Goal: Task Accomplishment & Management: Complete application form

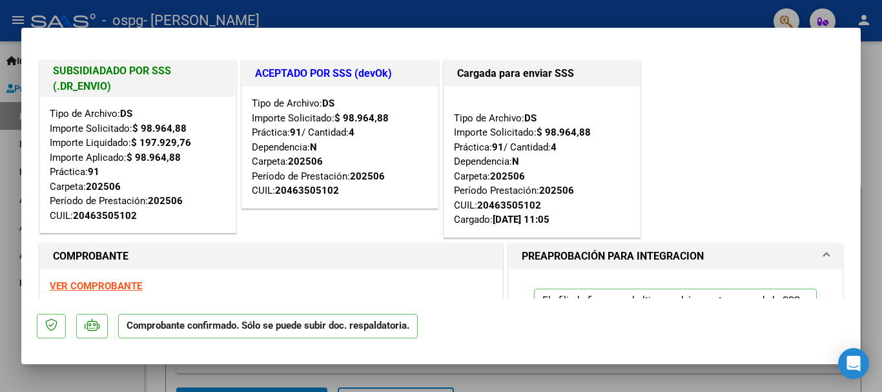
click at [220, 117] on div "Tipo de Archivo: DS Importe Solicitado: $ 98.964,88 Importe Liquidado: $ 197.92…" at bounding box center [138, 165] width 176 height 116
click at [875, 185] on div at bounding box center [441, 196] width 882 height 392
type input "$ 0,00"
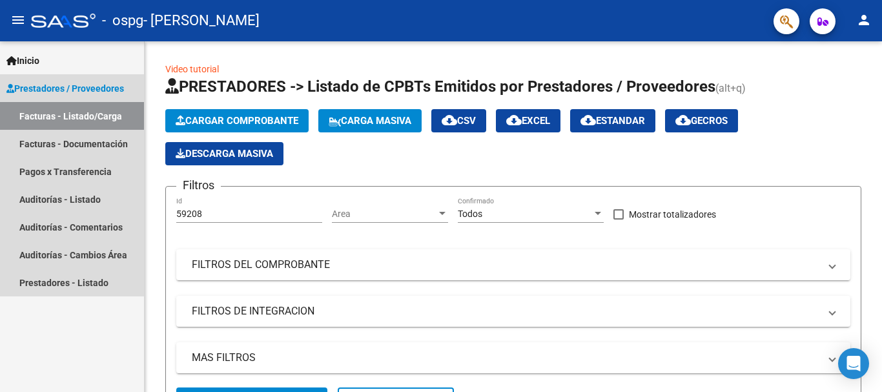
click at [56, 115] on link "Facturas - Listado/Carga" at bounding box center [72, 116] width 144 height 28
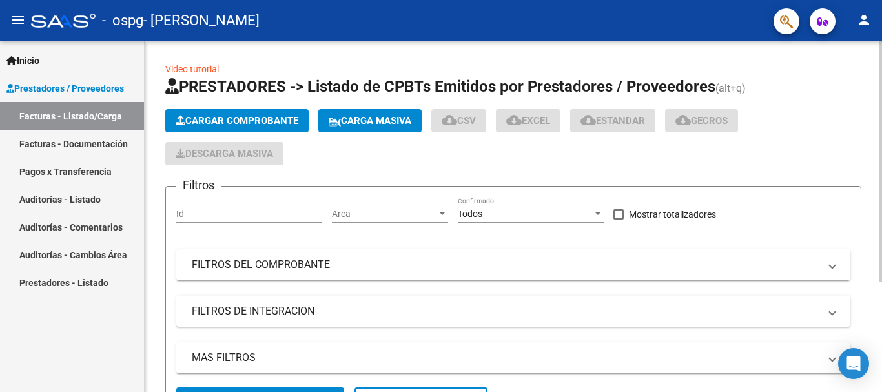
click at [207, 114] on button "Cargar Comprobante" at bounding box center [236, 120] width 143 height 23
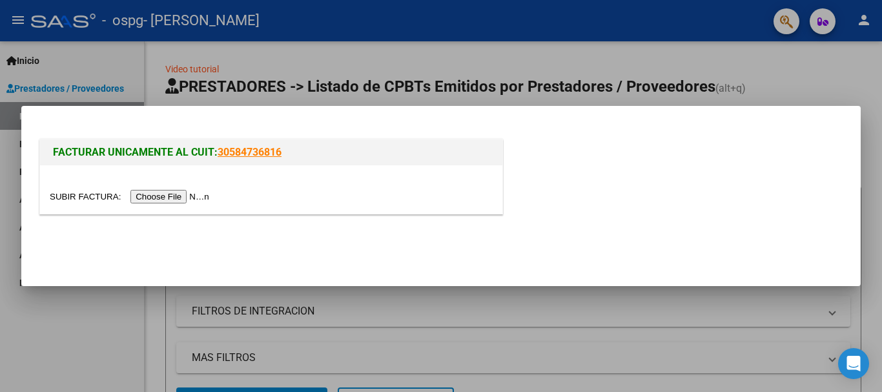
click at [163, 196] on input "file" at bounding box center [131, 197] width 163 height 14
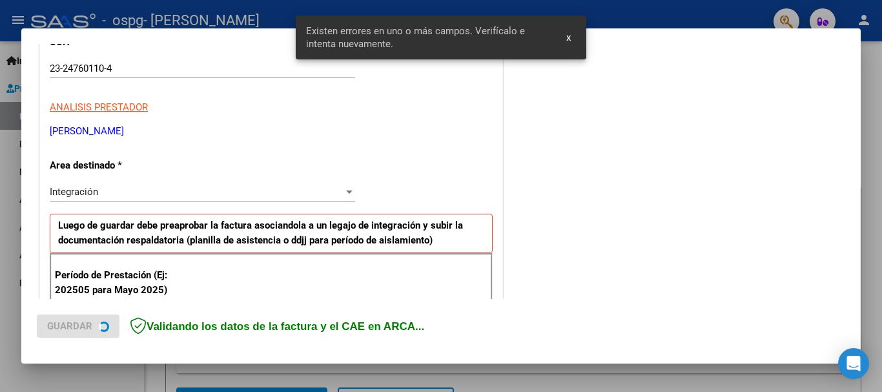
scroll to position [298, 0]
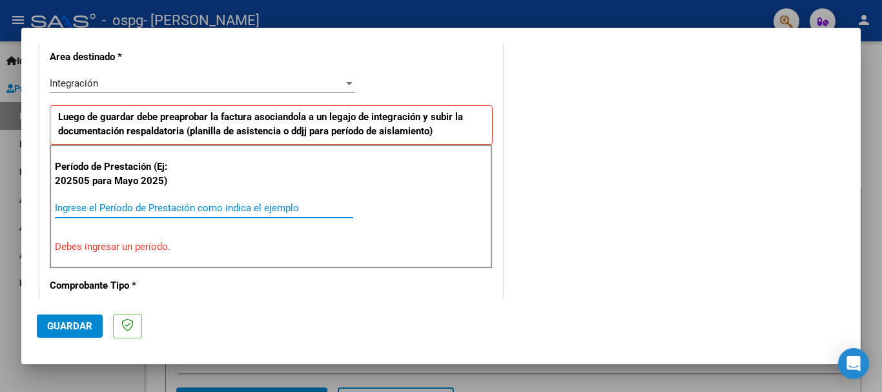
click at [119, 208] on input "Ingrese el Período de Prestación como indica el ejemplo" at bounding box center [204, 208] width 298 height 12
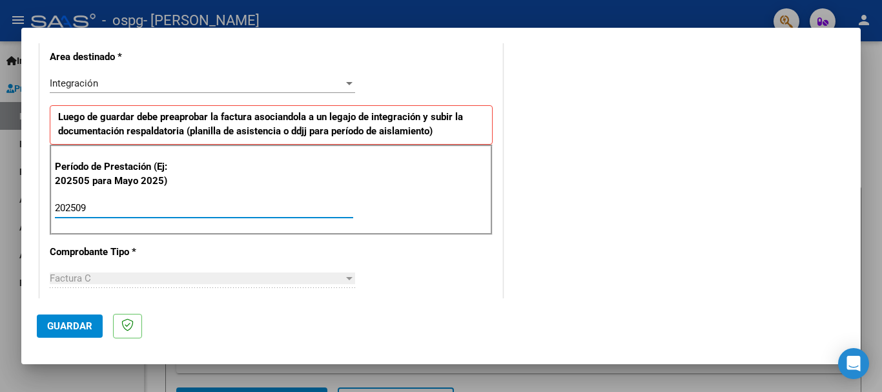
type input "202509"
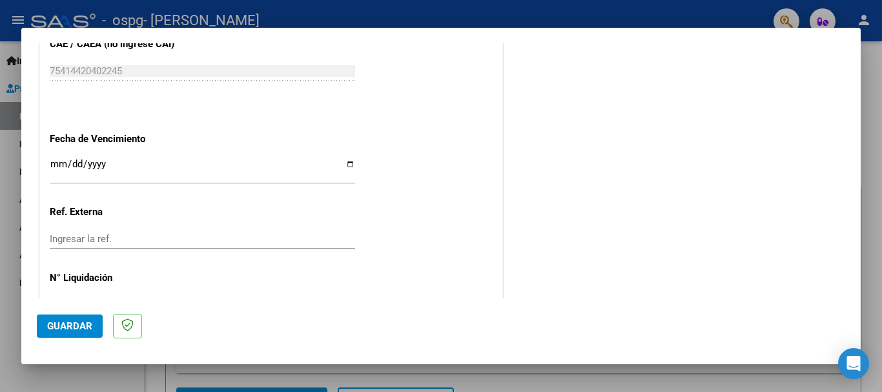
scroll to position [881, 0]
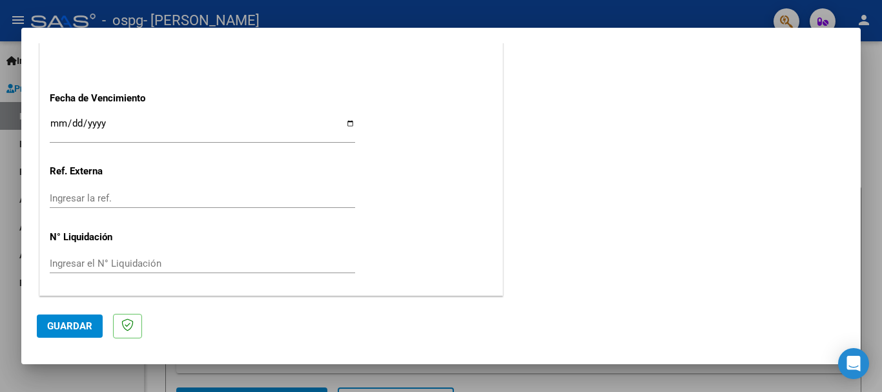
click at [58, 118] on input "Ingresar la fecha" at bounding box center [202, 128] width 305 height 21
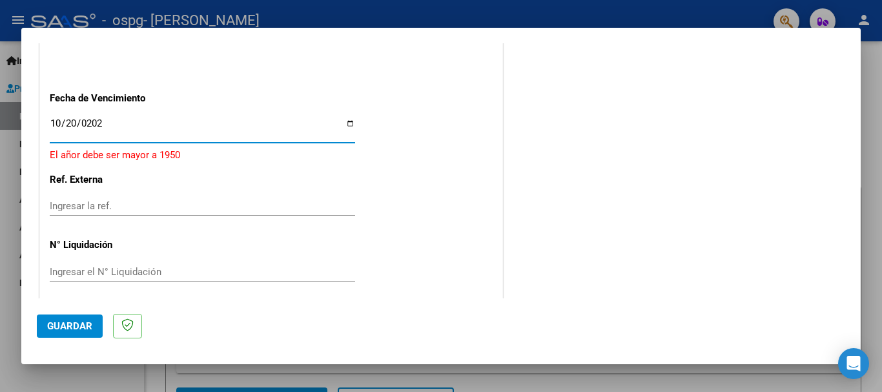
type input "[DATE]"
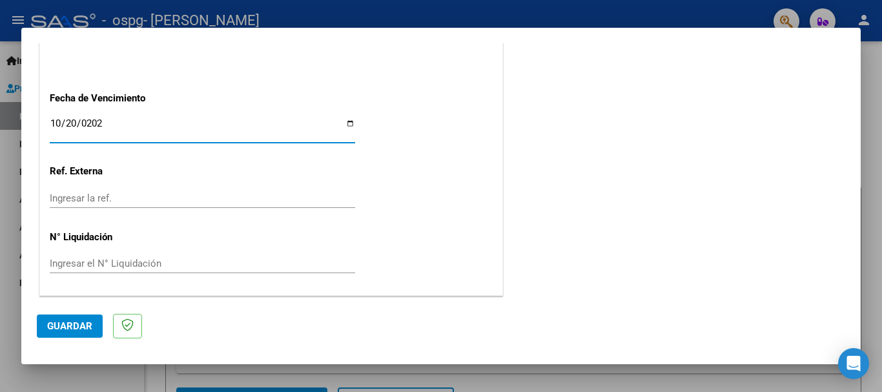
click at [71, 323] on span "Guardar" at bounding box center [69, 326] width 45 height 12
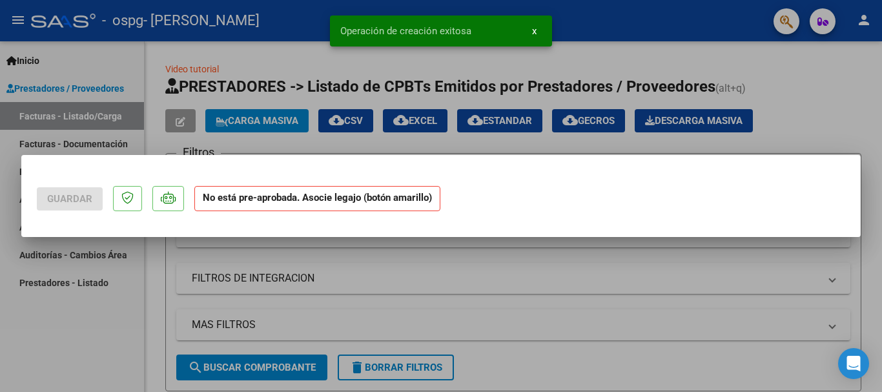
scroll to position [0, 0]
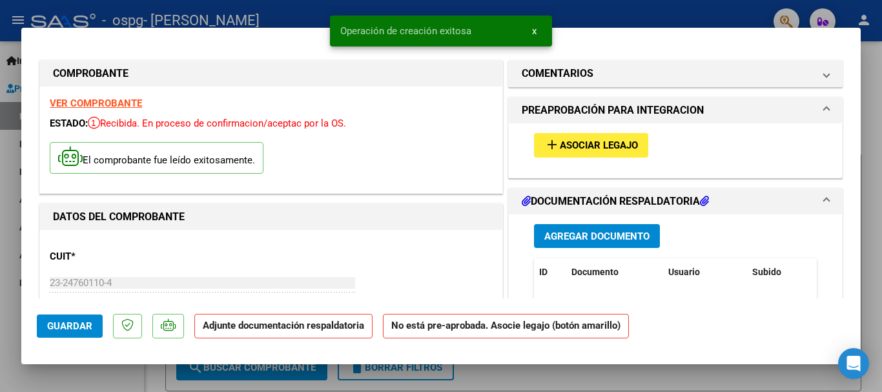
click at [573, 141] on span "Asociar Legajo" at bounding box center [599, 146] width 78 height 12
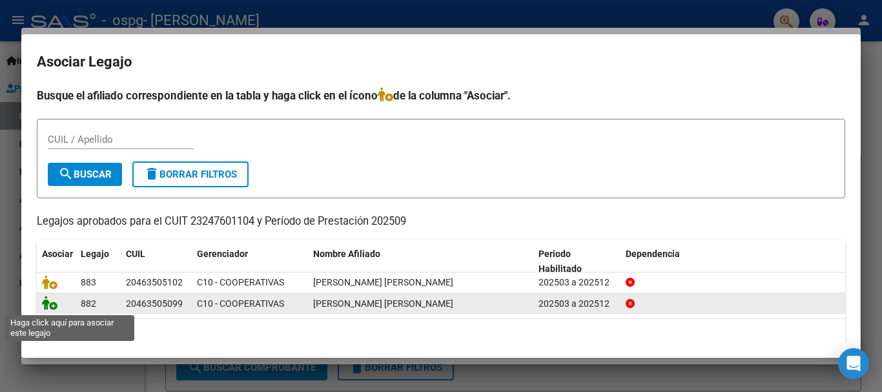
click at [44, 305] on icon at bounding box center [49, 303] width 15 height 14
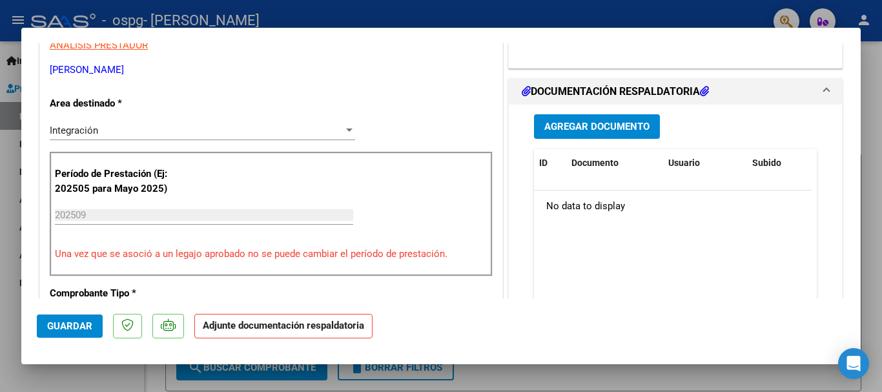
scroll to position [296, 0]
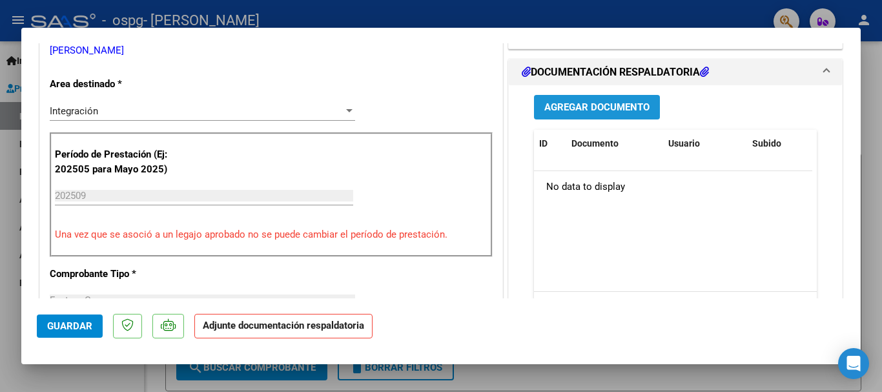
click at [582, 108] on span "Agregar Documento" at bounding box center [596, 108] width 105 height 12
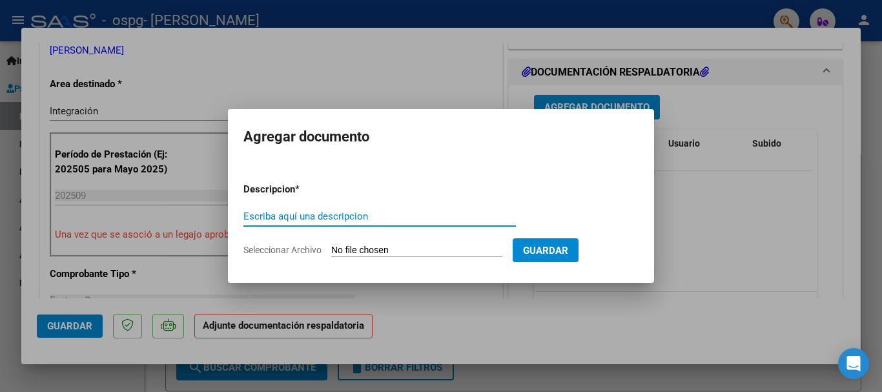
click at [331, 220] on input "Escriba aquí una descripcion" at bounding box center [379, 216] width 272 height 12
type input "PLANILLA ASISTENCIA 09-2025 [PERSON_NAME] N"
click at [418, 251] on input "Seleccionar Archivo" at bounding box center [416, 251] width 171 height 12
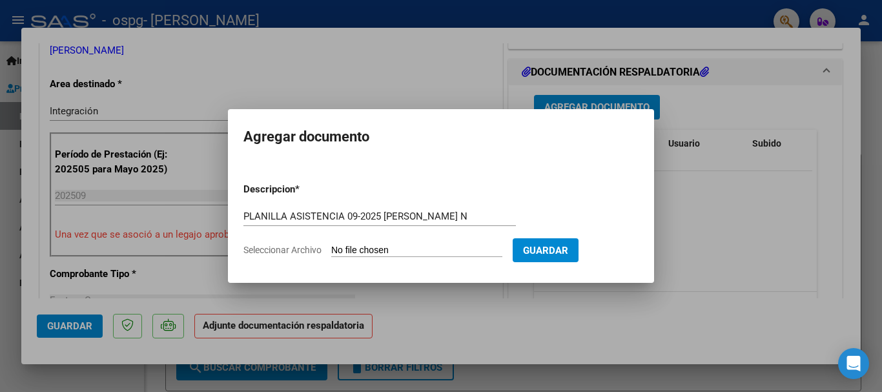
type input "C:\fakepath\[PERSON_NAME] 09-2025.pdf"
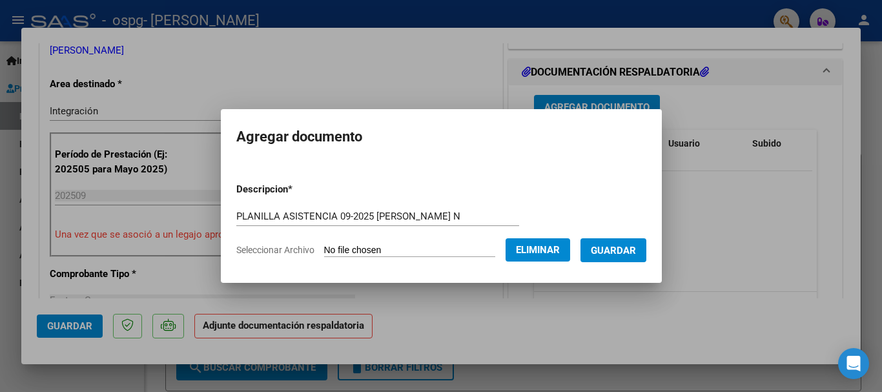
click at [564, 265] on form "Descripcion * PLANILLA ASISTENCIA 09-2025 [PERSON_NAME] N Escriba aquí una desc…" at bounding box center [441, 219] width 410 height 94
click at [618, 256] on button "Guardar" at bounding box center [613, 250] width 66 height 24
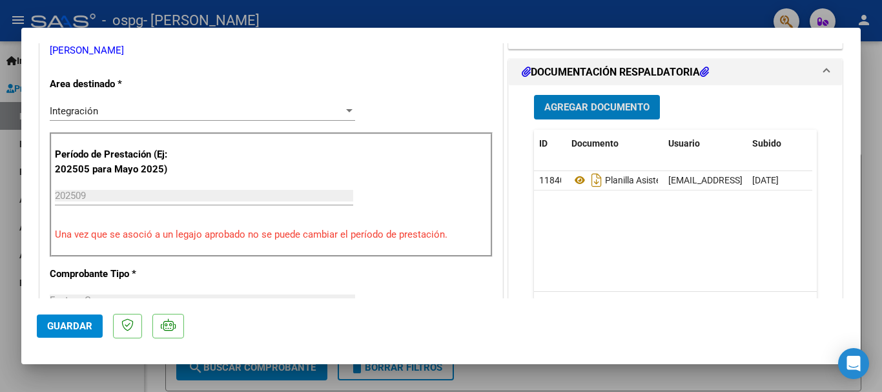
click at [596, 108] on span "Agregar Documento" at bounding box center [596, 108] width 105 height 12
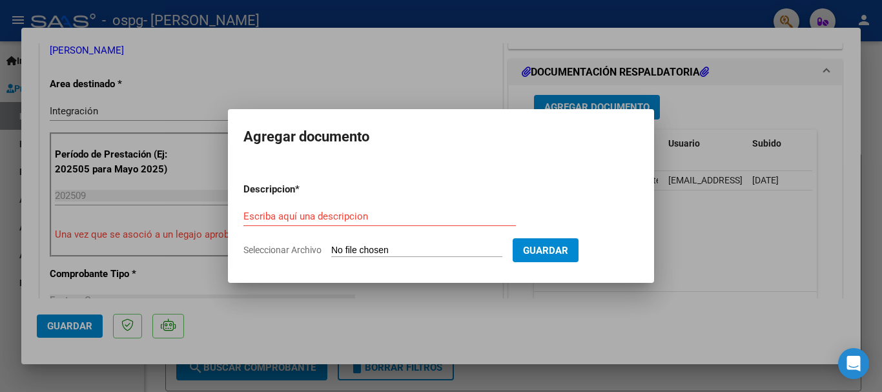
click at [690, 246] on div at bounding box center [441, 196] width 882 height 392
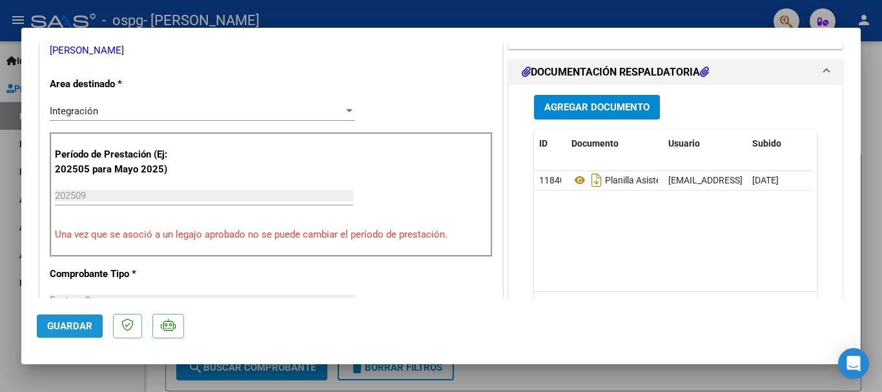
click at [70, 322] on span "Guardar" at bounding box center [69, 326] width 45 height 12
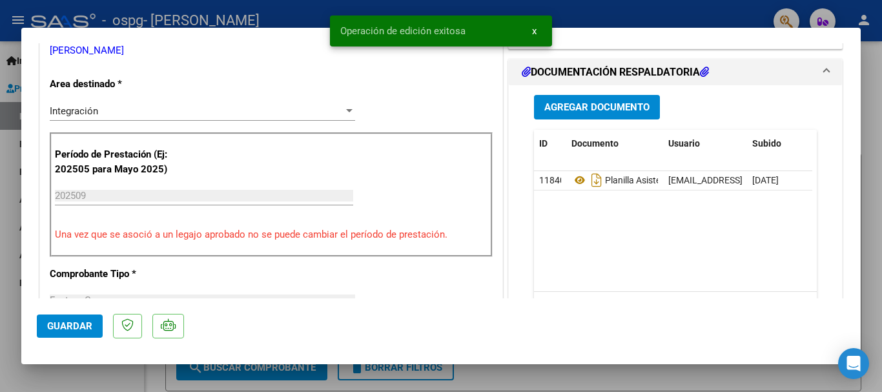
click at [877, 193] on div at bounding box center [441, 196] width 882 height 392
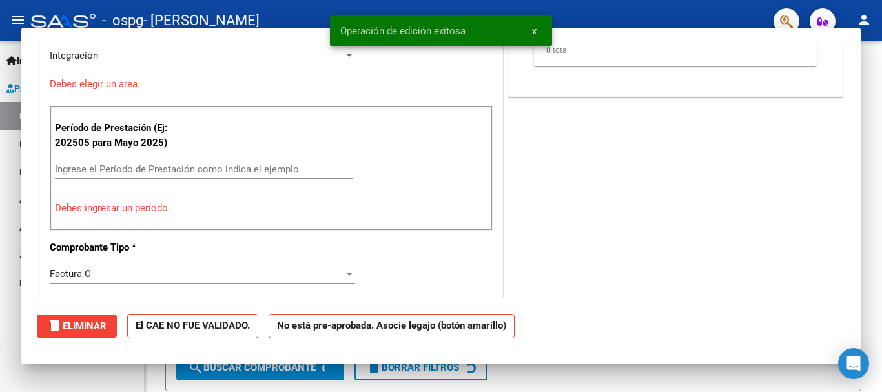
scroll to position [0, 0]
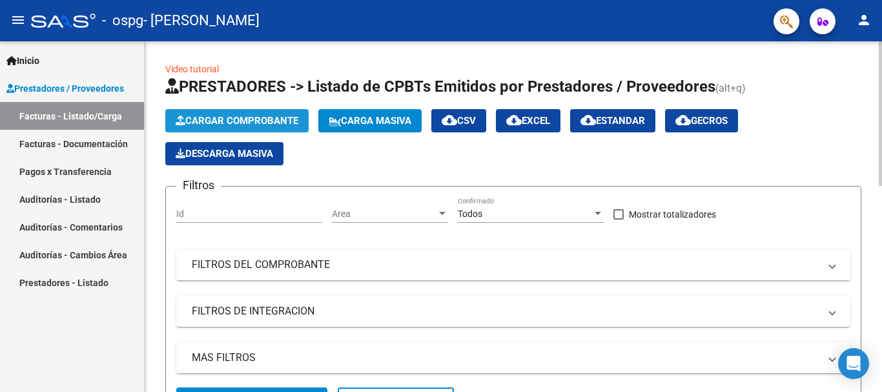
click at [214, 118] on span "Cargar Comprobante" at bounding box center [237, 121] width 123 height 12
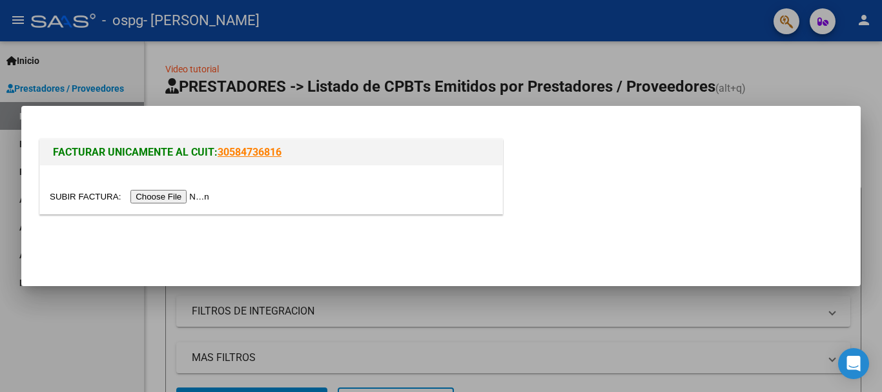
click at [170, 194] on input "file" at bounding box center [131, 197] width 163 height 14
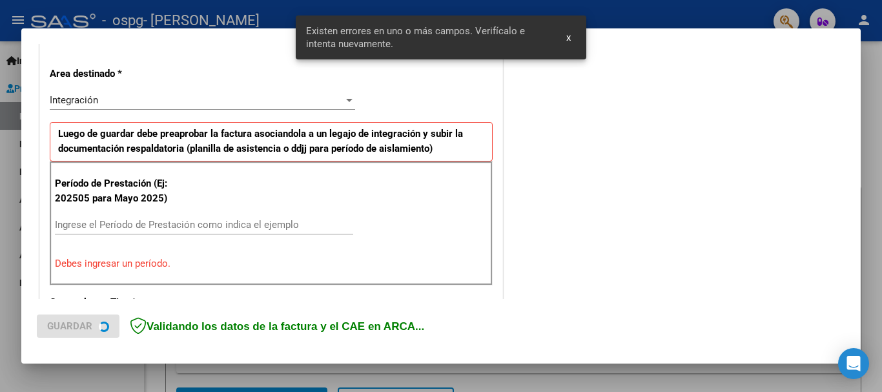
scroll to position [298, 0]
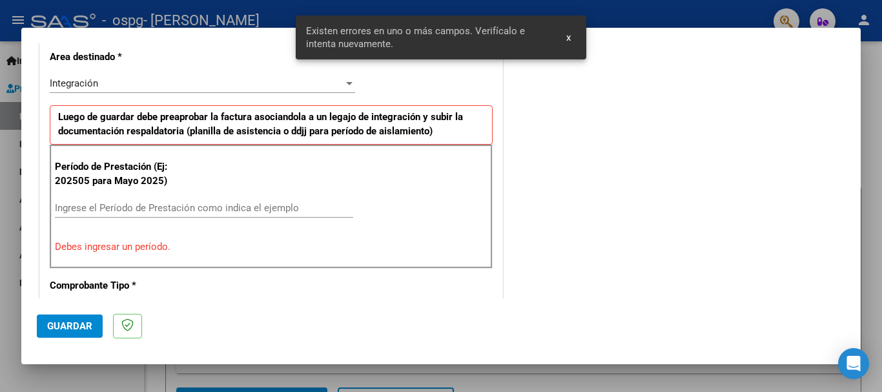
click at [165, 206] on input "Ingrese el Período de Prestación como indica el ejemplo" at bounding box center [204, 208] width 298 height 12
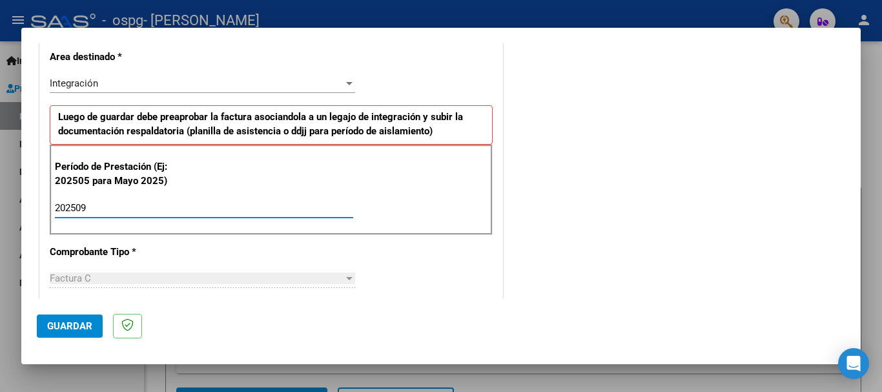
type input "202509"
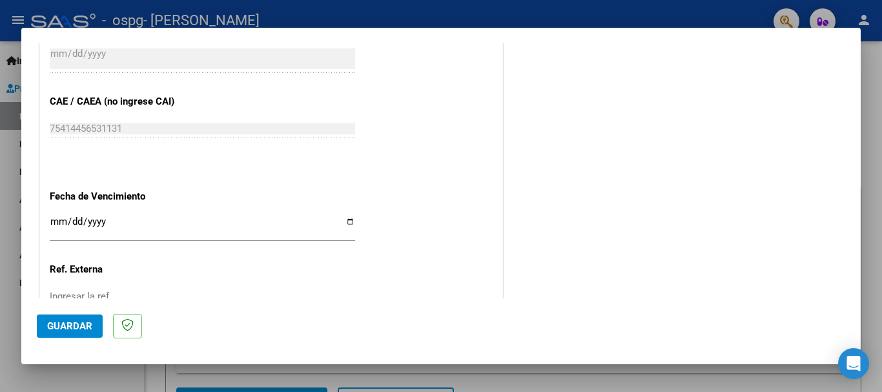
scroll to position [881, 0]
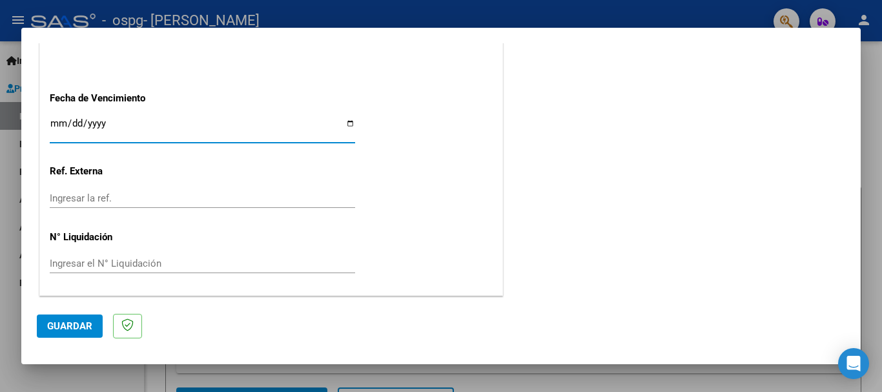
click at [59, 118] on input "Ingresar la fecha" at bounding box center [202, 128] width 305 height 21
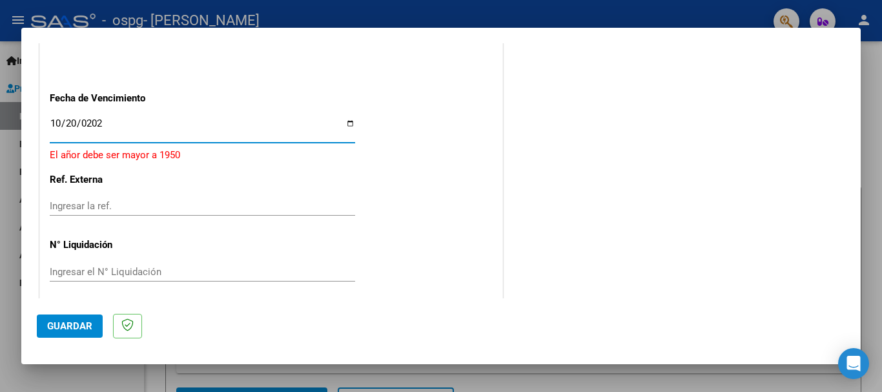
type input "[DATE]"
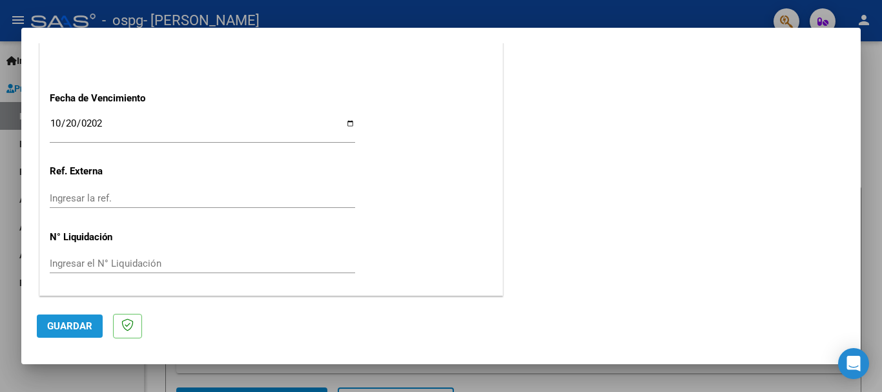
click at [68, 323] on span "Guardar" at bounding box center [69, 326] width 45 height 12
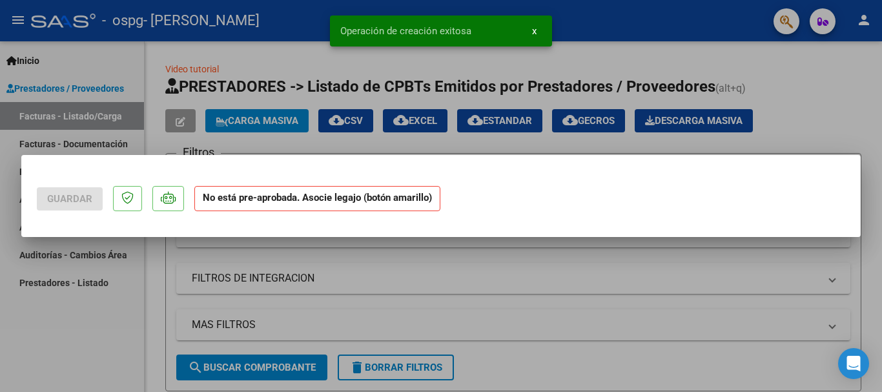
scroll to position [0, 0]
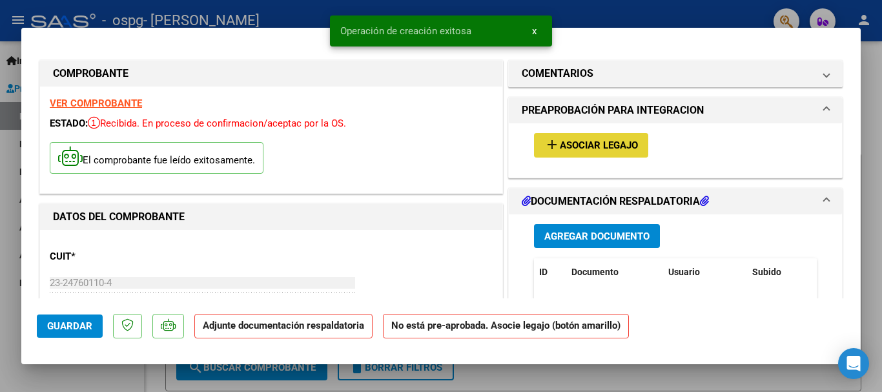
click at [579, 147] on span "Asociar Legajo" at bounding box center [599, 146] width 78 height 12
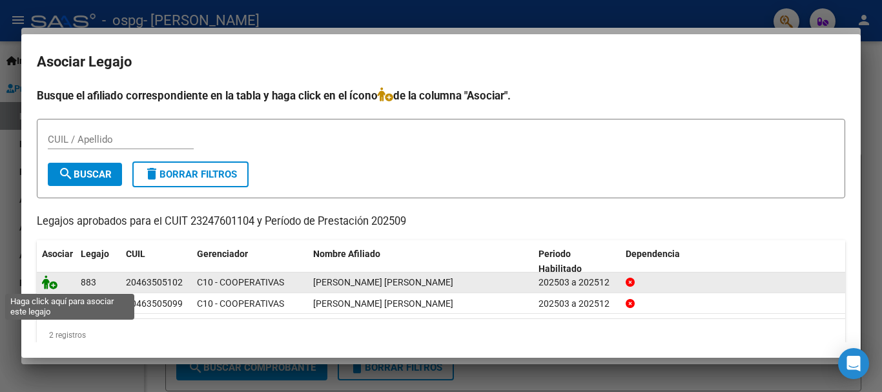
click at [49, 281] on icon at bounding box center [49, 282] width 15 height 14
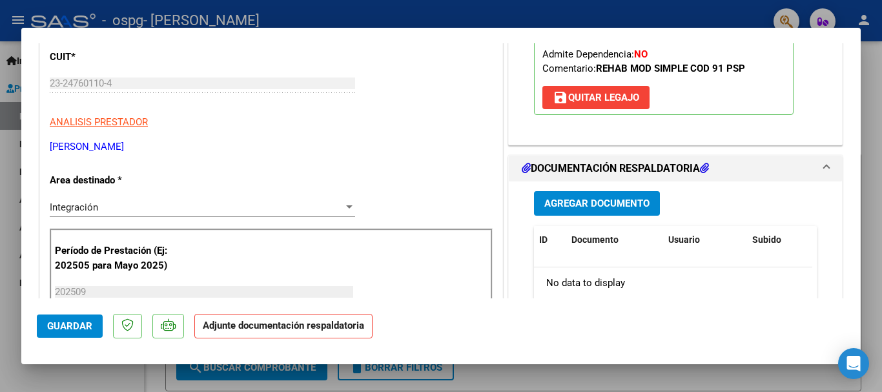
scroll to position [267, 0]
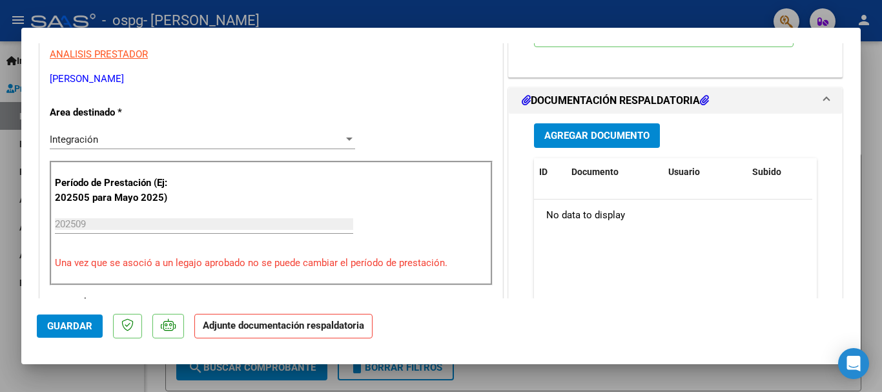
click at [585, 132] on span "Agregar Documento" at bounding box center [596, 136] width 105 height 12
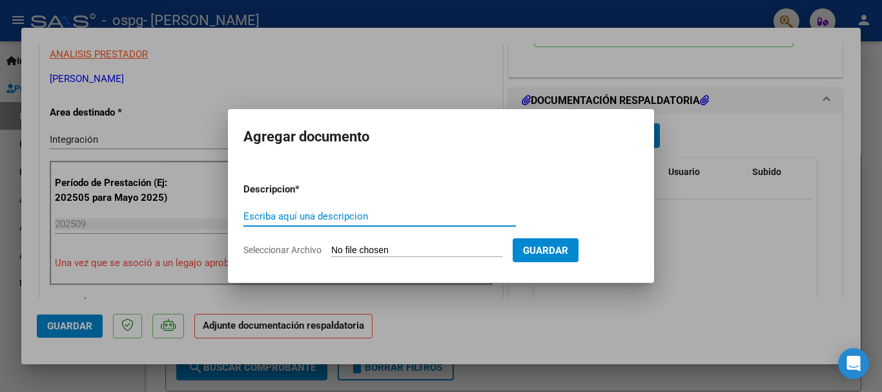
click at [325, 221] on div "Escriba aquí una descripcion" at bounding box center [379, 216] width 272 height 19
type input "PLANILLA ASISTENCIA [PERSON_NAME] F 09-25"
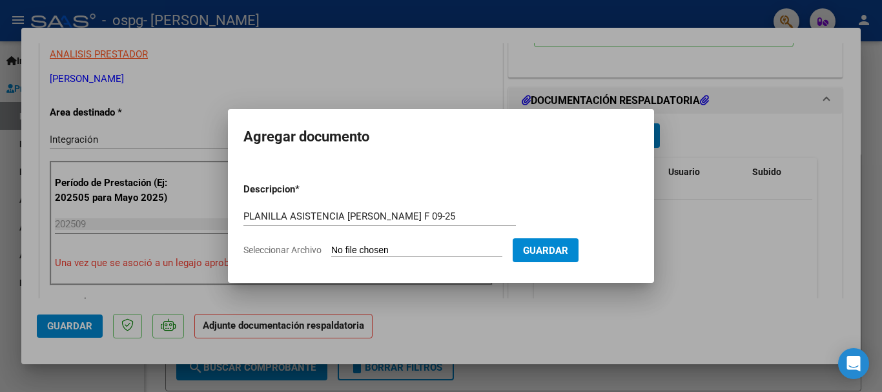
click at [374, 245] on input "Seleccionar Archivo" at bounding box center [416, 251] width 171 height 12
type input "C:\fakepath\[PERSON_NAME] 09-2025.pdf"
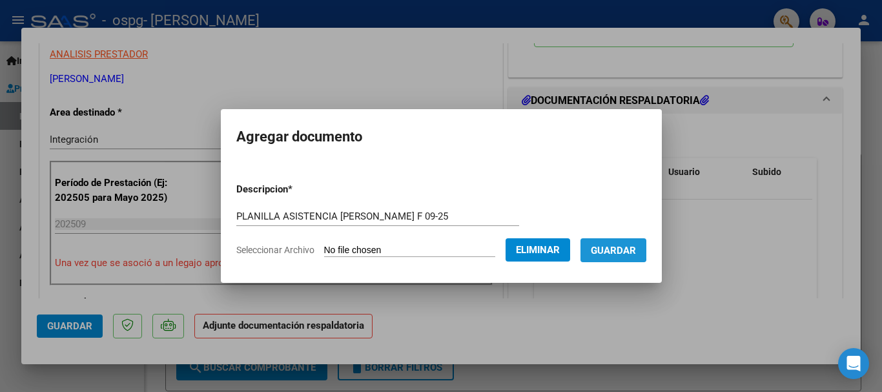
click at [619, 249] on span "Guardar" at bounding box center [613, 251] width 45 height 12
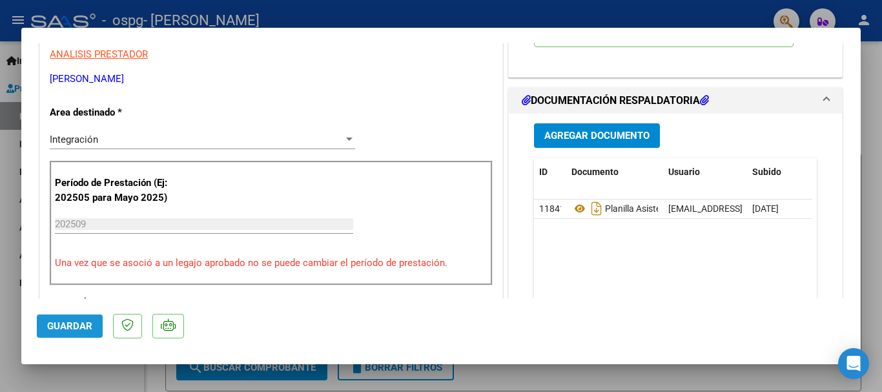
click at [70, 323] on span "Guardar" at bounding box center [69, 326] width 45 height 12
click at [868, 107] on div at bounding box center [441, 196] width 882 height 392
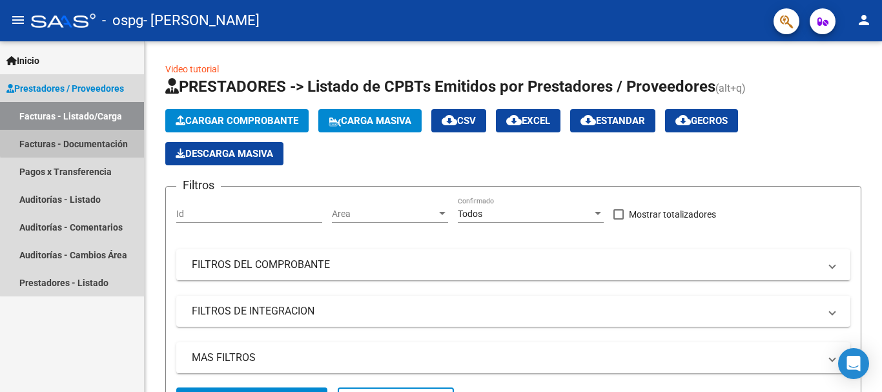
click at [102, 139] on link "Facturas - Documentación" at bounding box center [72, 144] width 144 height 28
